Goal: Find specific page/section: Find specific page/section

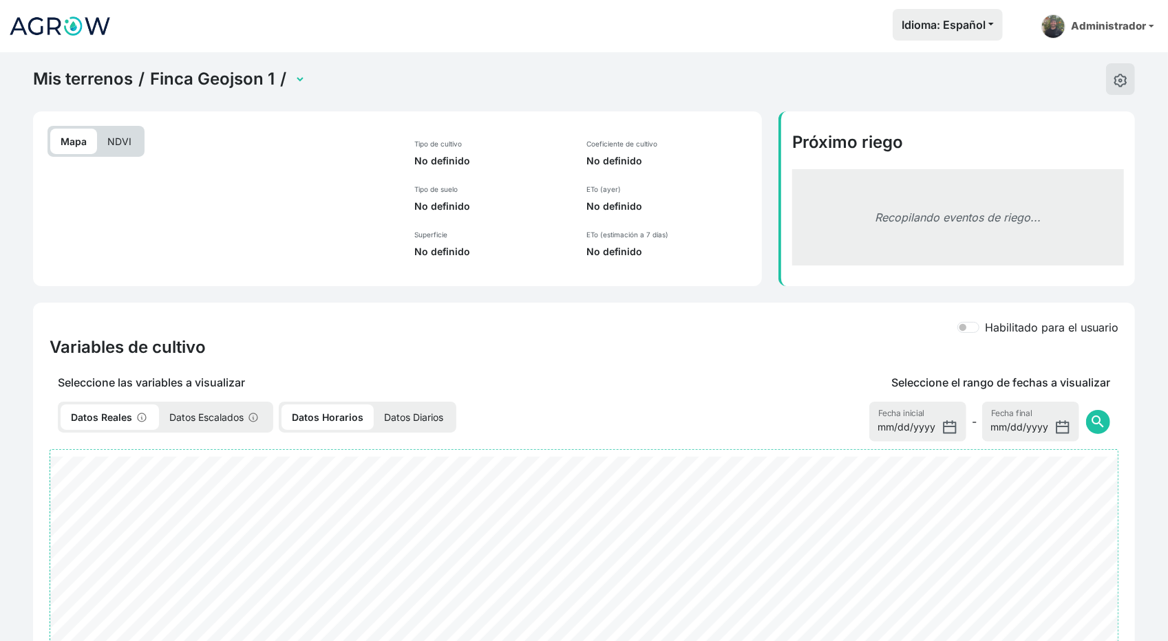
select select "2237"
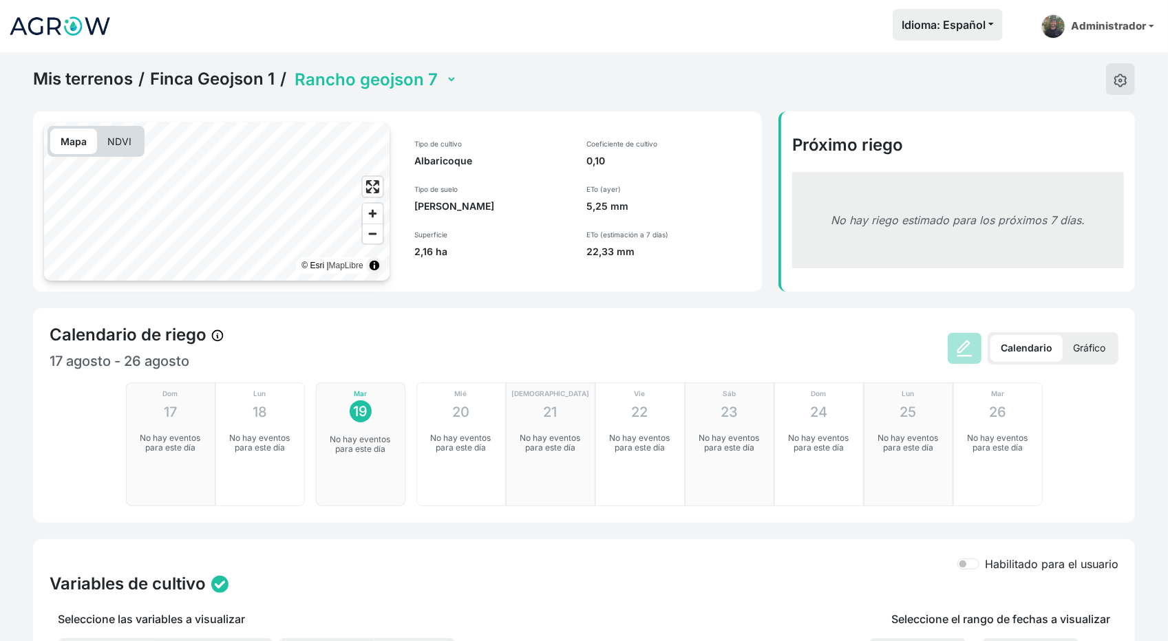
click at [379, 74] on select "Rancho GeoJson 1 Rancho GeoJson 2 [GEOGRAPHIC_DATA] 3 [GEOGRAPHIC_DATA] 4 Ranch…" at bounding box center [374, 79] width 165 height 21
click at [292, 69] on select "Rancho GeoJson 1 Rancho GeoJson 2 [GEOGRAPHIC_DATA] 3 [GEOGRAPHIC_DATA] 4 Ranch…" at bounding box center [374, 79] width 165 height 21
click at [381, 81] on select "Rancho GeoJson 1 Rancho GeoJson 2 [GEOGRAPHIC_DATA] 3 [GEOGRAPHIC_DATA] 4 Ranch…" at bounding box center [374, 79] width 165 height 21
click at [292, 69] on select "Rancho GeoJson 1 Rancho GeoJson 2 [GEOGRAPHIC_DATA] 3 [GEOGRAPHIC_DATA] 4 Ranch…" at bounding box center [374, 79] width 165 height 21
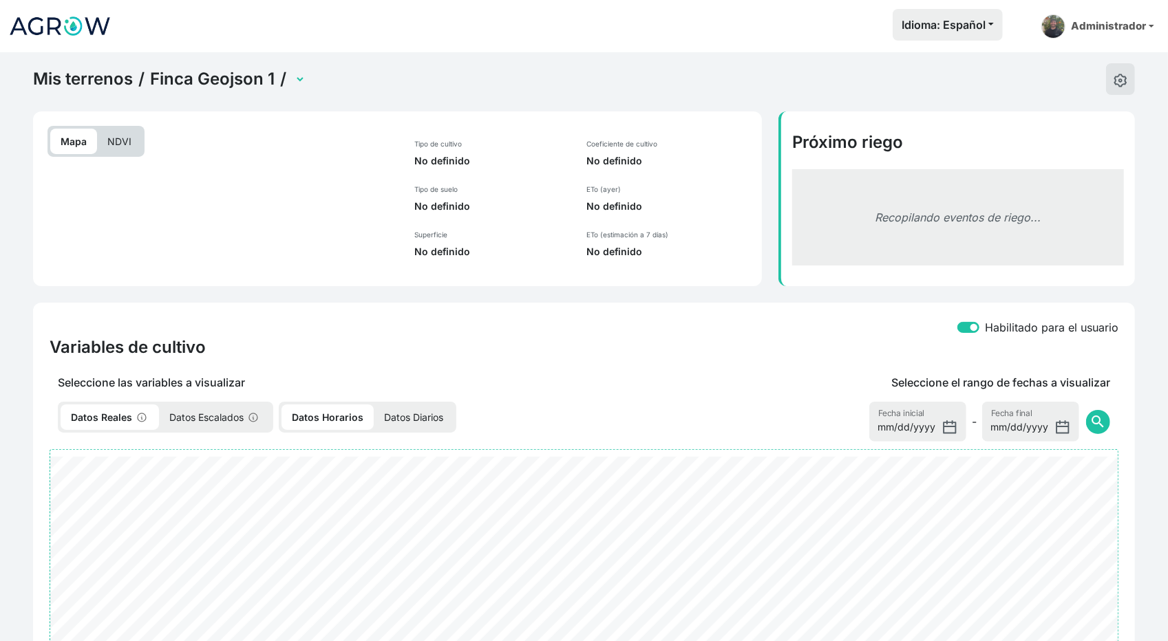
select select "23"
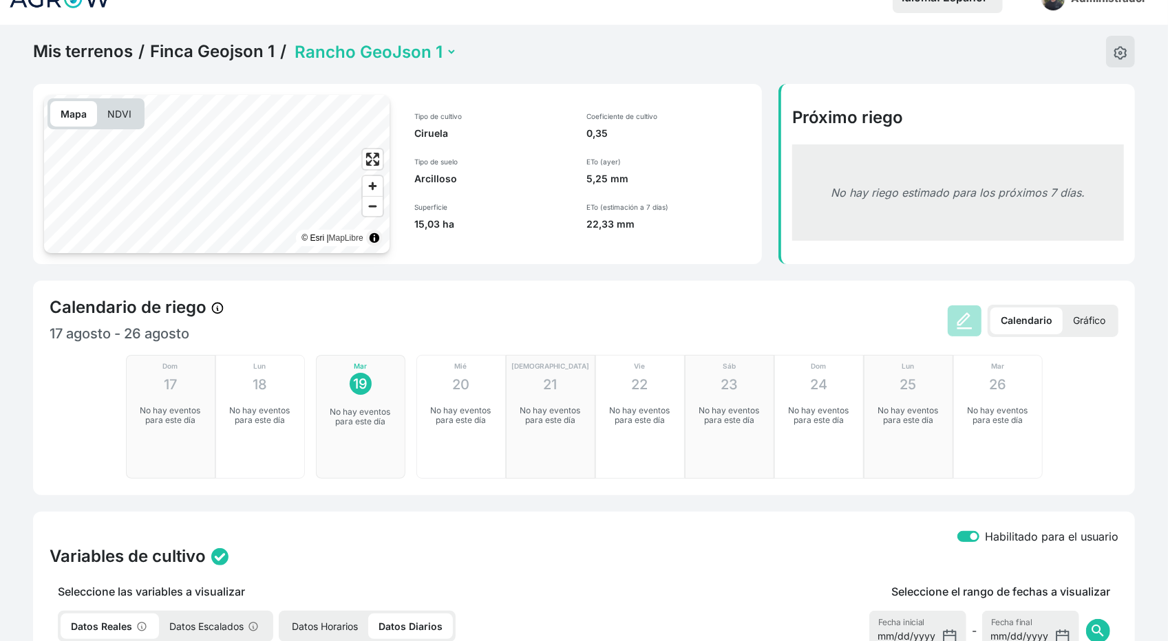
scroll to position [138, 0]
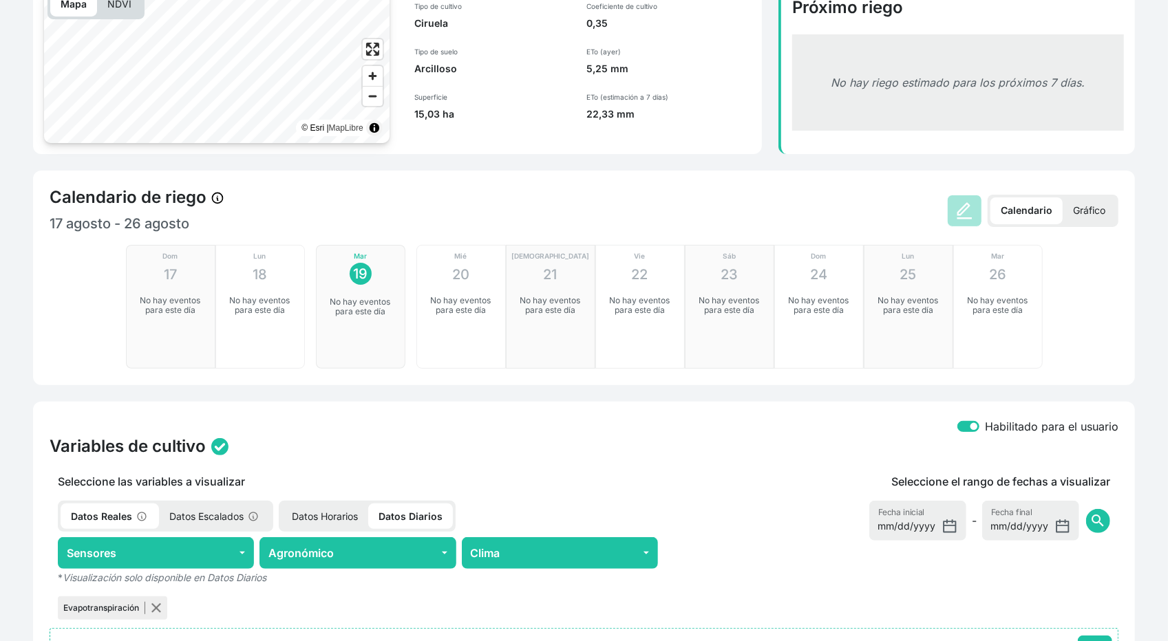
click at [1076, 217] on p "Gráfico" at bounding box center [1089, 211] width 53 height 27
